Goal: Task Accomplishment & Management: Manage account settings

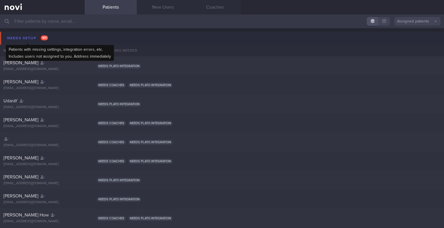
click at [33, 41] on div "Needs setup 101" at bounding box center [28, 38] width 44 height 8
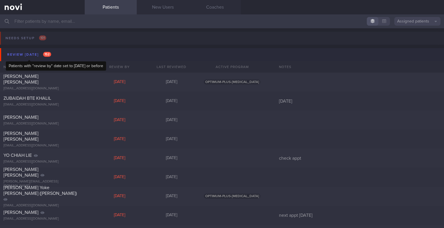
click at [35, 56] on div "Review [DATE] 152" at bounding box center [29, 55] width 47 height 8
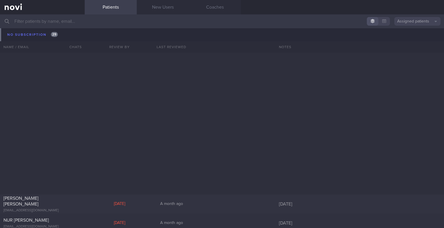
scroll to position [1580, 0]
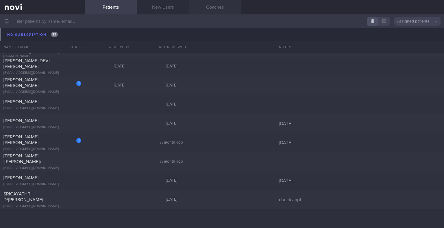
click at [216, 9] on link "Coaches" at bounding box center [215, 7] width 52 height 14
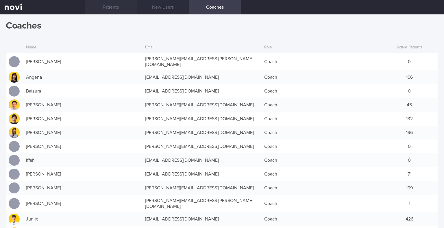
click at [109, 8] on link "Patients" at bounding box center [111, 7] width 52 height 14
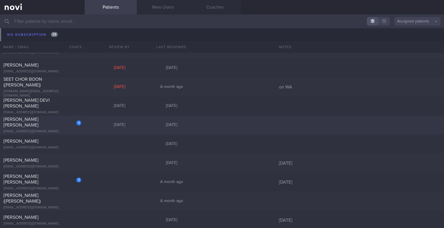
scroll to position [1464, 0]
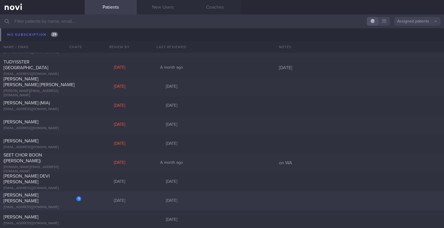
click at [217, 94] on div "[PERSON_NAME] [PERSON_NAME] [PERSON_NAME] [PERSON_NAME][EMAIL_ADDRESS][DOMAIN_N…" at bounding box center [222, 86] width 444 height 19
select select "8"
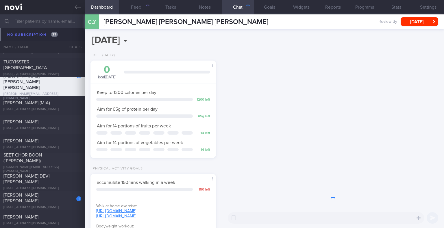
scroll to position [64, 111]
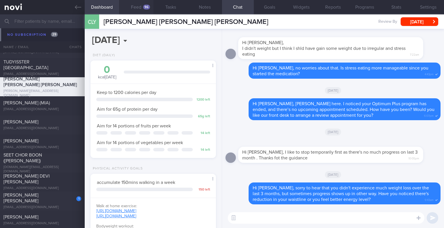
click at [150, 3] on button "Feed 96" at bounding box center [136, 7] width 34 height 14
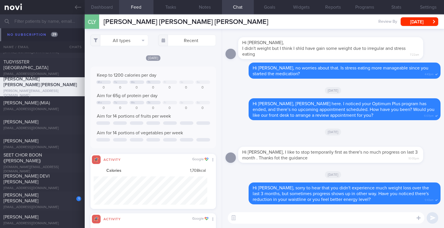
click at [112, 6] on button "Dashboard" at bounding box center [102, 7] width 34 height 14
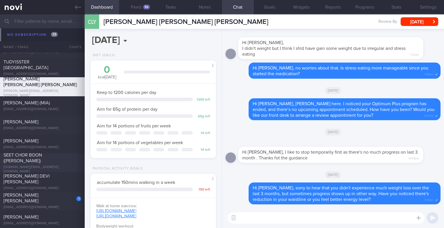
click at [51, 156] on div "SEET CHOR BOON ([PERSON_NAME]) [DOMAIN_NAME][EMAIL_ADDRESS][DOMAIN_NAME] [DATE]…" at bounding box center [222, 163] width 444 height 19
type input "on WA"
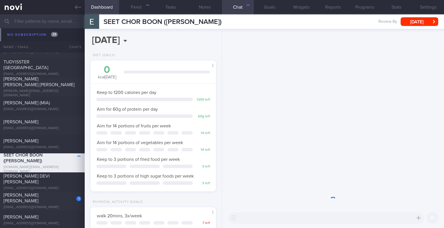
scroll to position [64, 111]
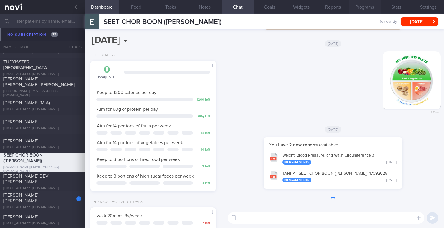
click at [355, 9] on button "Programs" at bounding box center [365, 7] width 32 height 14
